Goal: Transaction & Acquisition: Purchase product/service

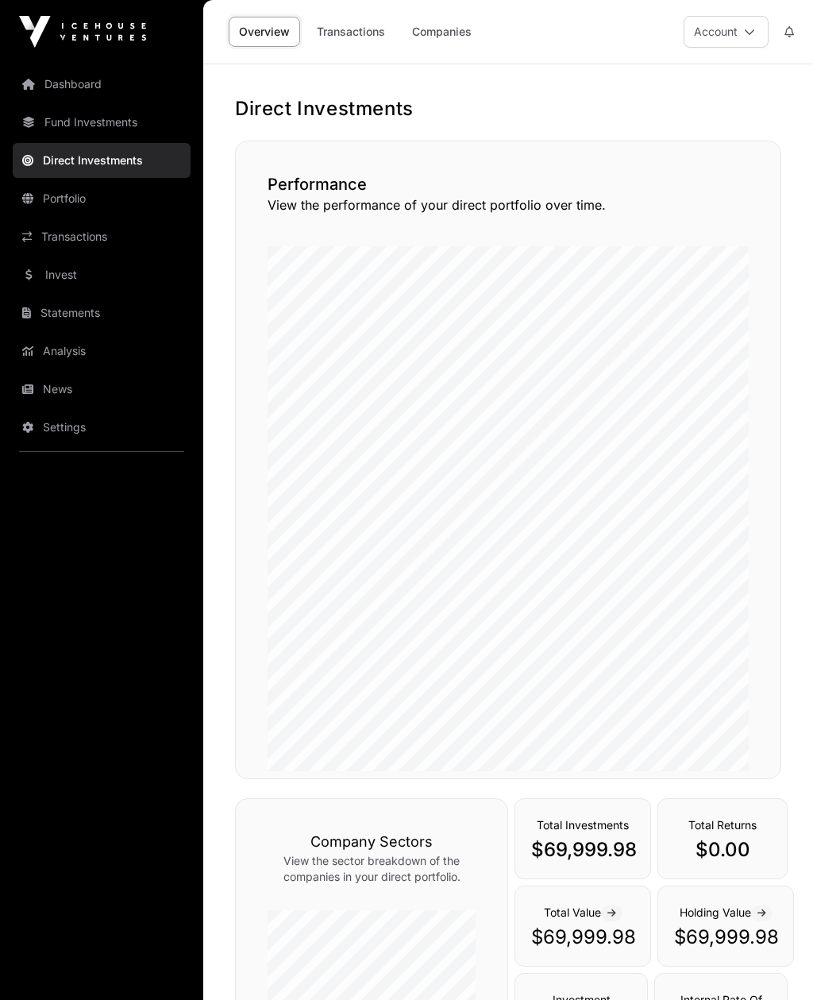
click at [57, 278] on link "Invest" at bounding box center [102, 274] width 178 height 35
click at [64, 266] on link "Invest" at bounding box center [102, 274] width 178 height 35
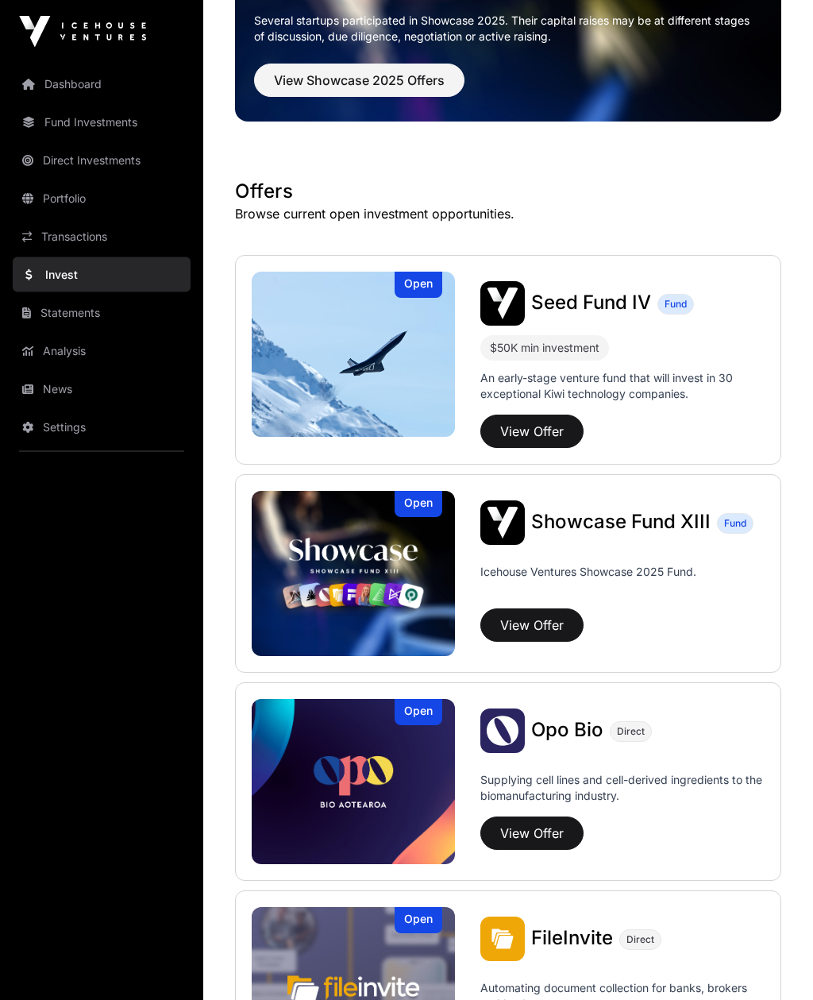
scroll to position [149, 0]
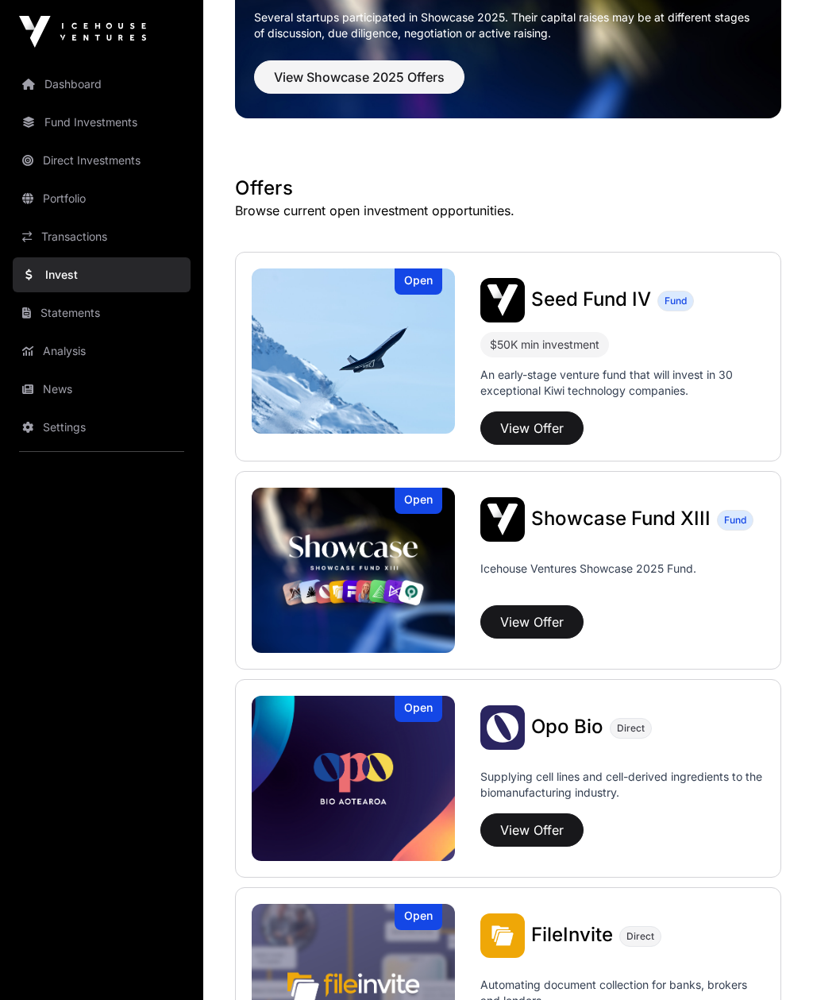
click at [523, 627] on button "View Offer" at bounding box center [532, 621] width 103 height 33
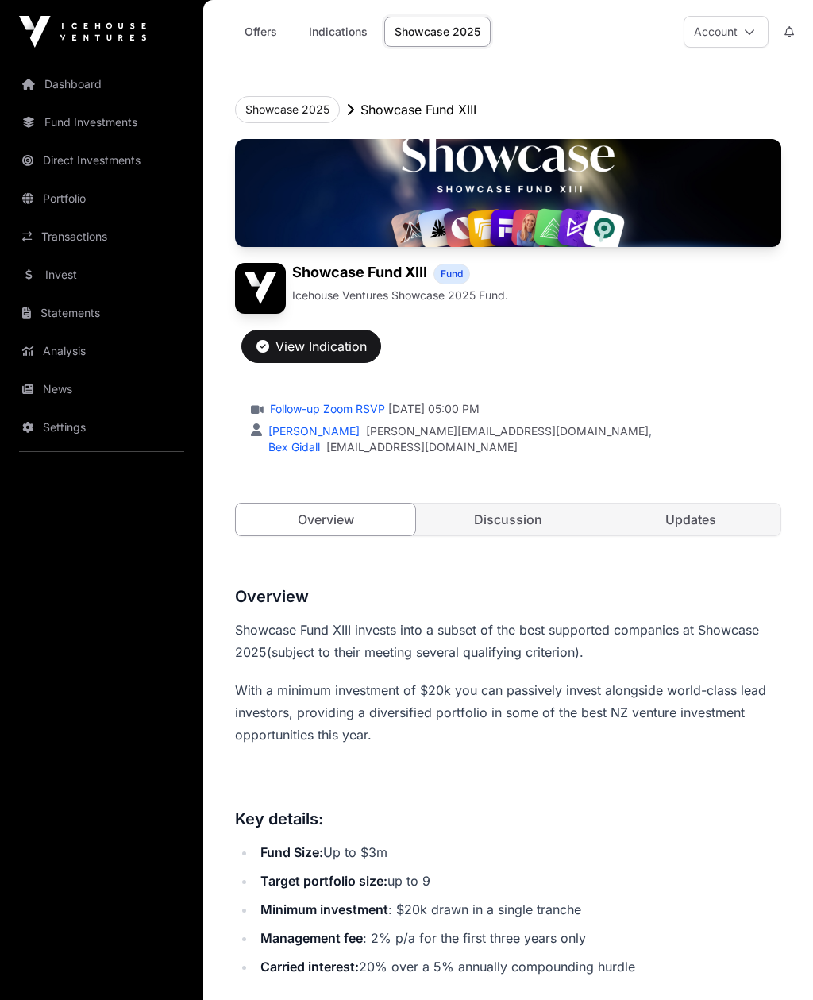
click at [53, 265] on link "Invest" at bounding box center [102, 274] width 178 height 35
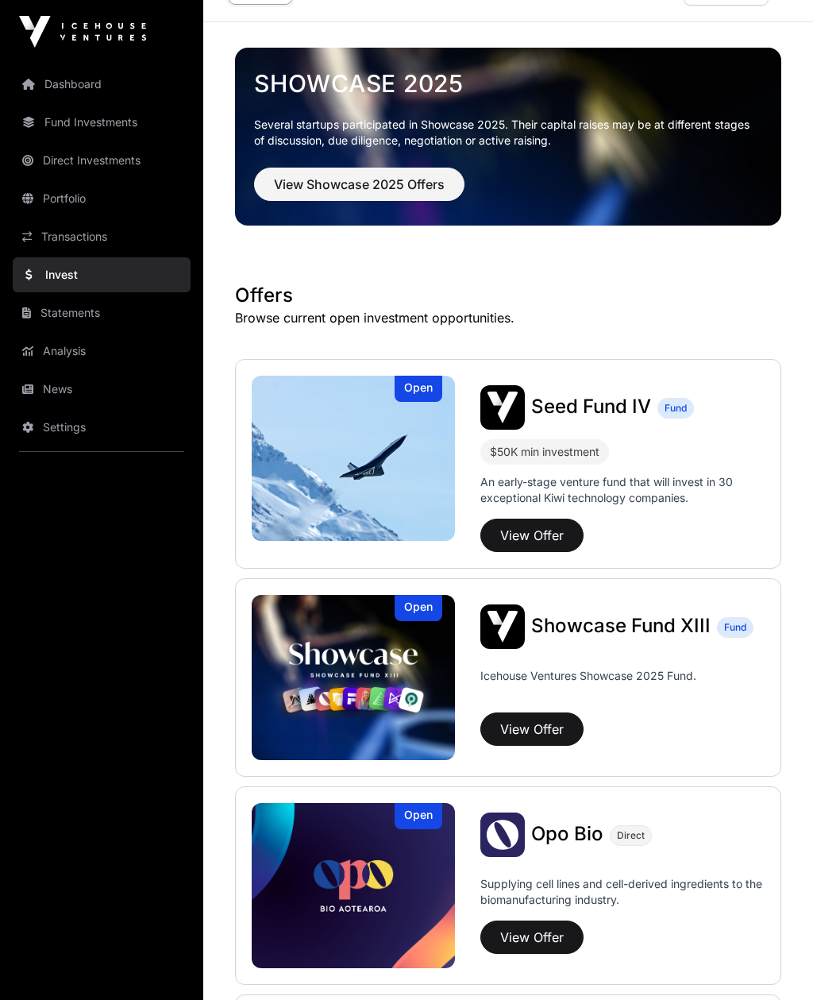
scroll to position [40, 0]
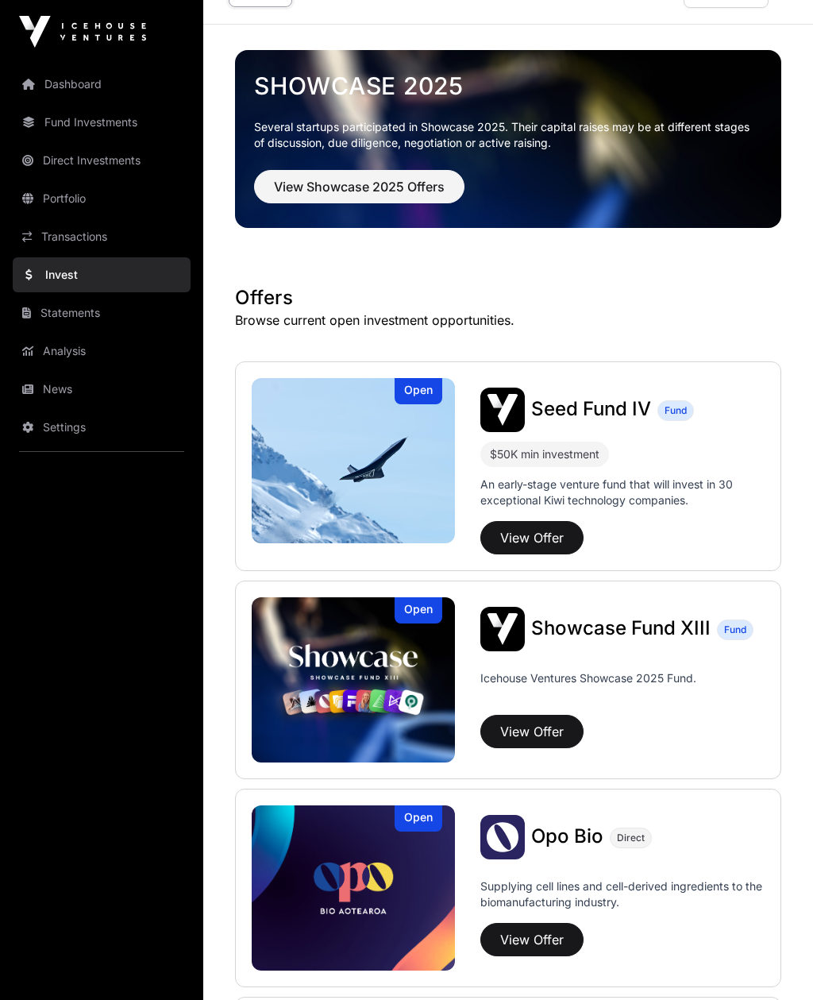
click at [326, 462] on img at bounding box center [353, 460] width 203 height 165
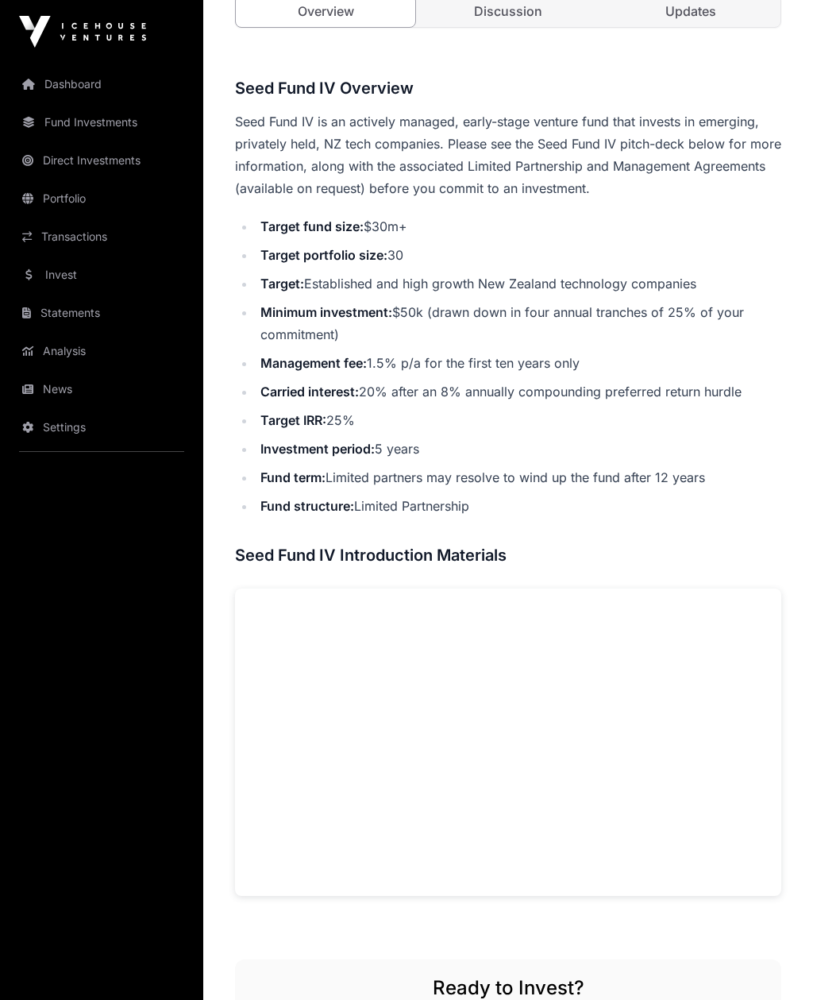
scroll to position [458, 0]
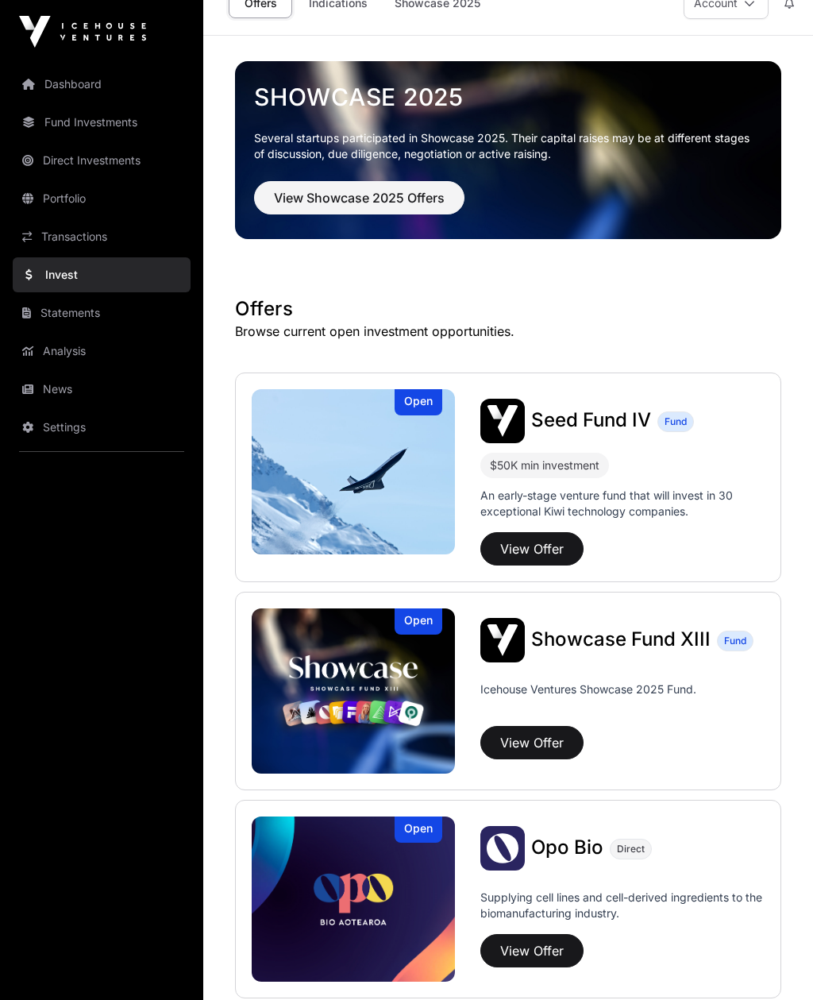
scroll to position [249, 0]
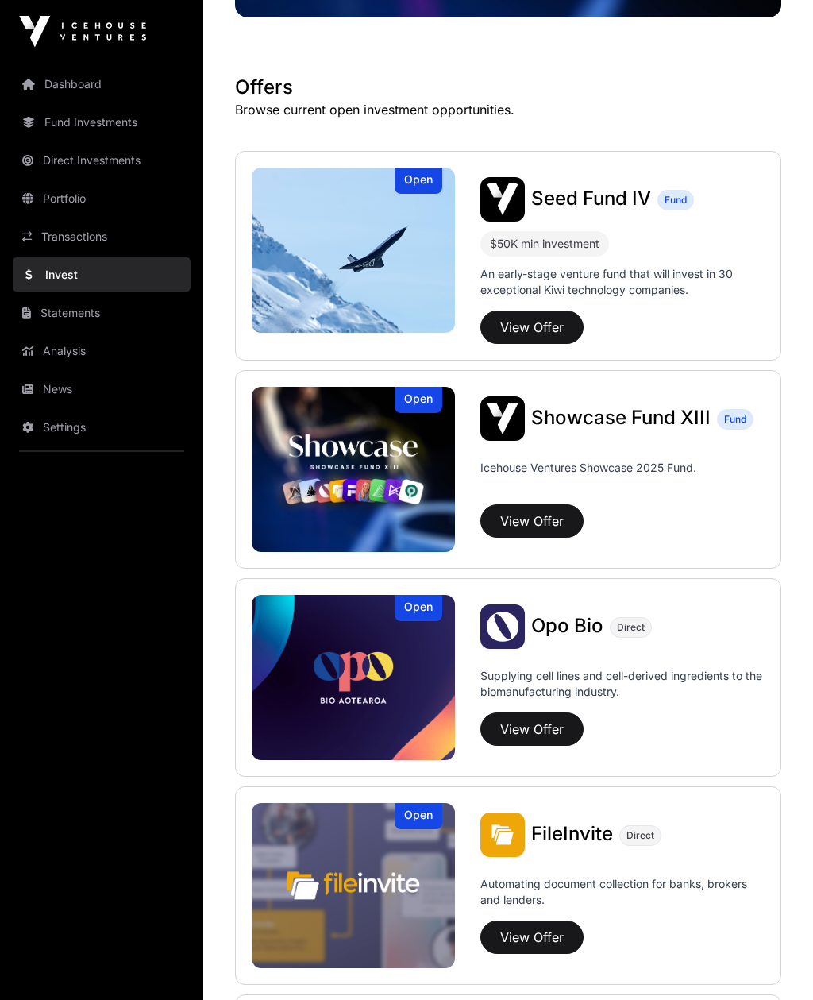
click at [308, 466] on img at bounding box center [353, 470] width 203 height 165
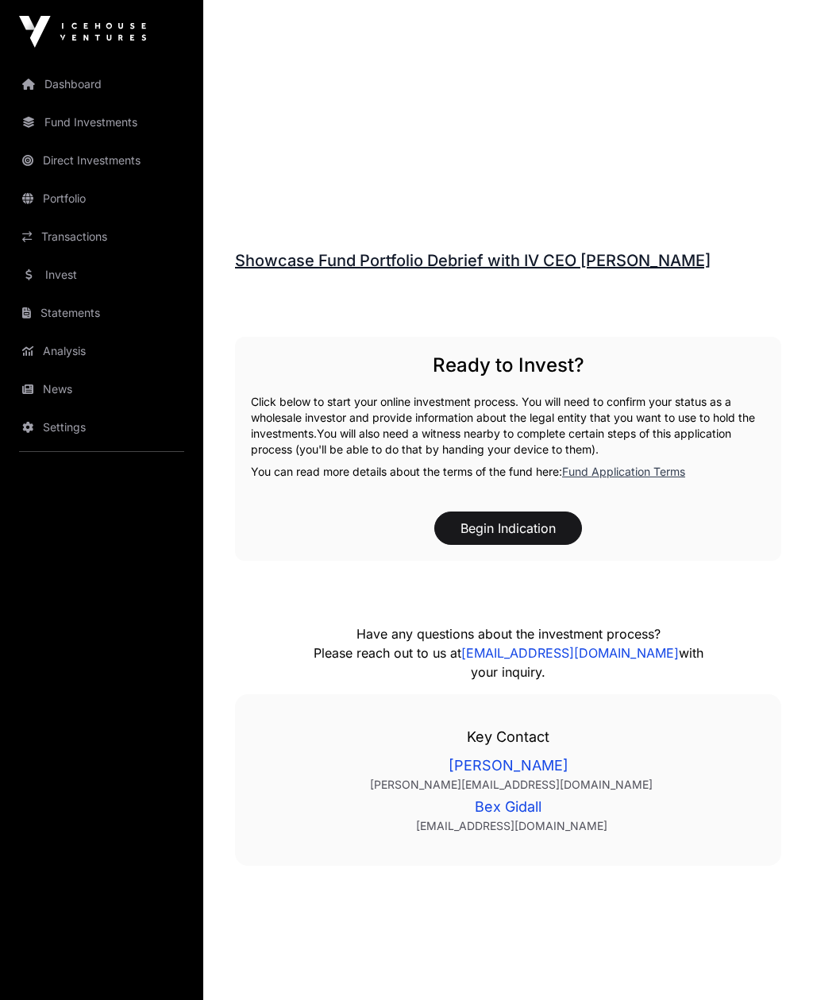
scroll to position [1640, 0]
